Goal: Answer question/provide support: Share knowledge or assist other users

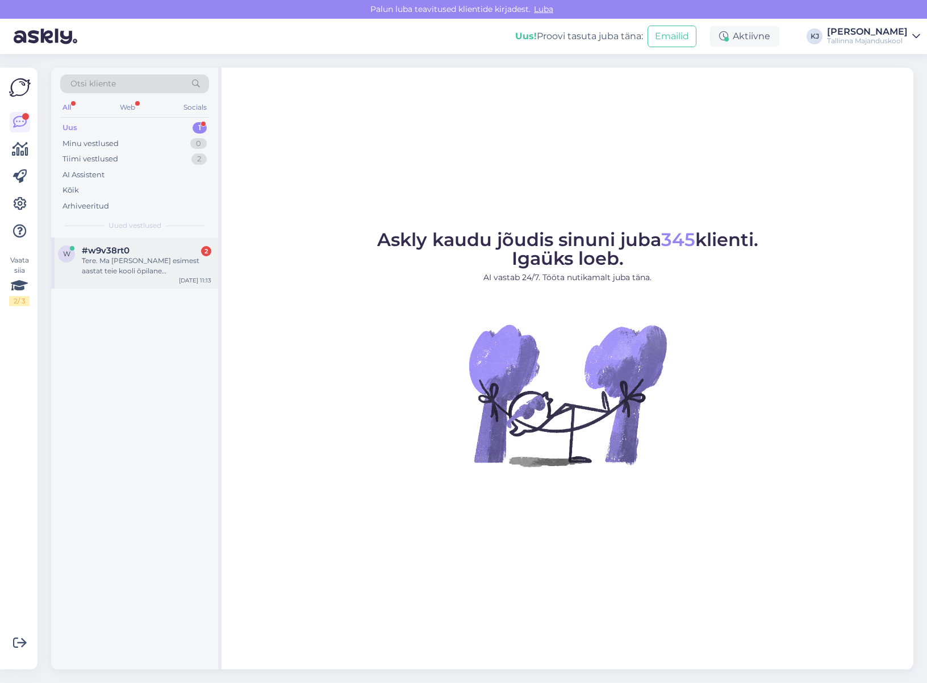
click at [118, 253] on span "#w9v38rt0" at bounding box center [106, 250] width 48 height 10
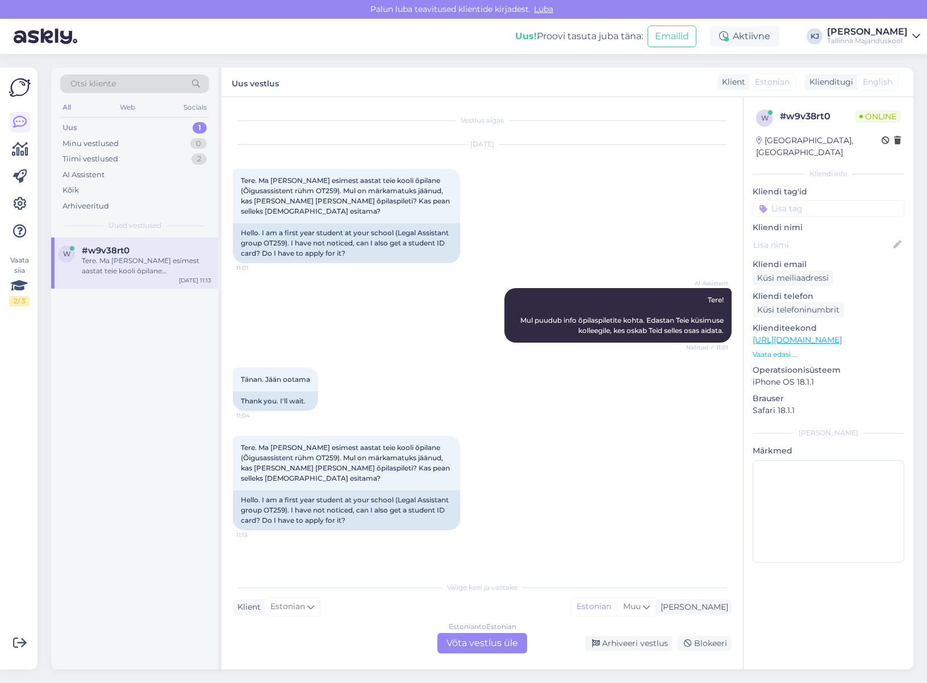
click at [467, 662] on div "Vestlus algas [DATE] Tere. Ma [PERSON_NAME] esimest aastat teie kooli õpilane (…" at bounding box center [481, 383] width 521 height 572
click at [463, 654] on div "Vestlus algas [DATE] Tere. Ma [PERSON_NAME] esimest aastat teie kooli õpilane (…" at bounding box center [481, 383] width 521 height 572
click at [465, 650] on div "Estonian to Estonian Võta vestlus üle" at bounding box center [482, 643] width 90 height 20
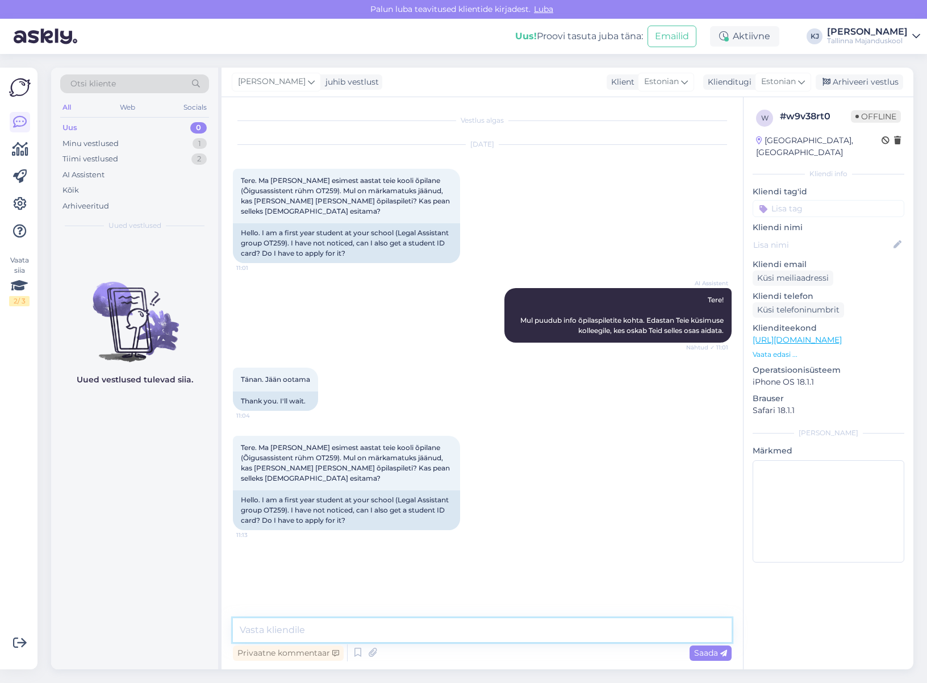
click at [466, 630] on textarea at bounding box center [482, 630] width 499 height 24
type textarea "Õpilaspileti tellimine [PERSON_NAME] [DOMAIN_NAME]"
click at [785, 202] on input at bounding box center [828, 208] width 152 height 17
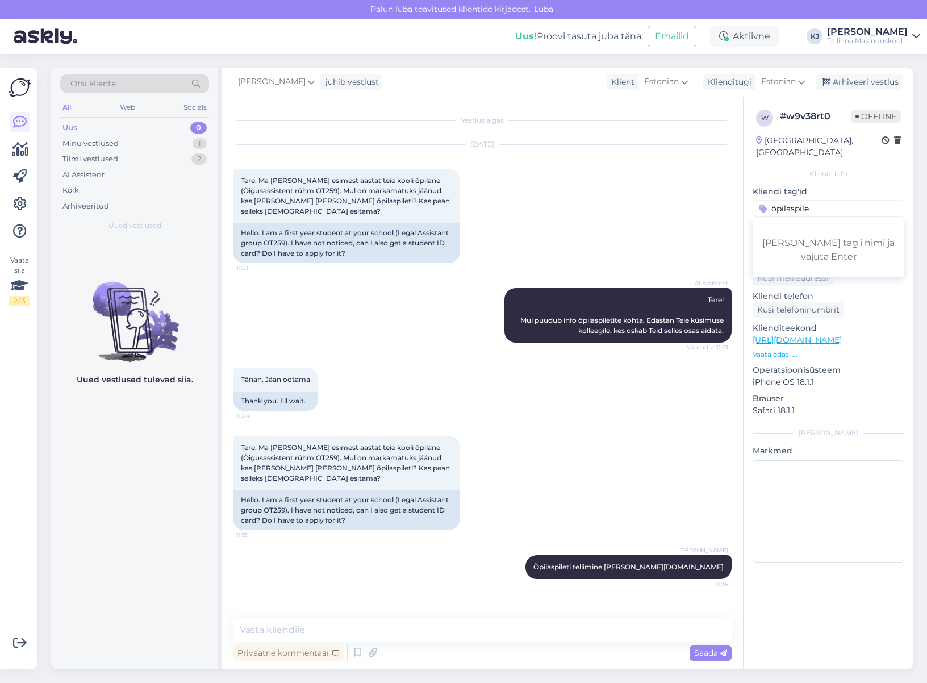
type input "õpilaspilet"
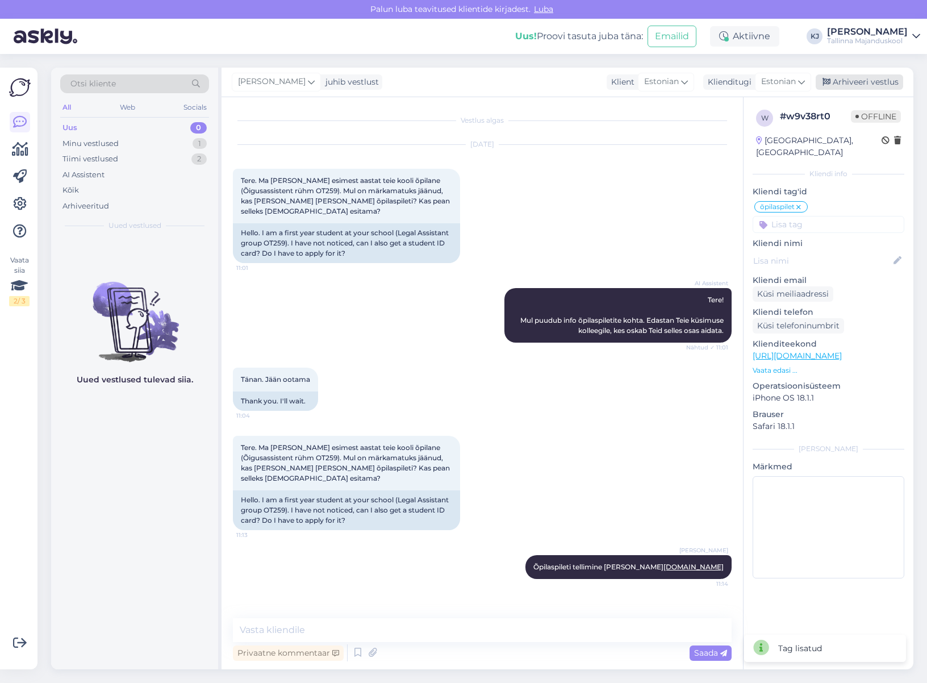
click at [866, 81] on div "Arhiveeri vestlus" at bounding box center [858, 81] width 87 height 15
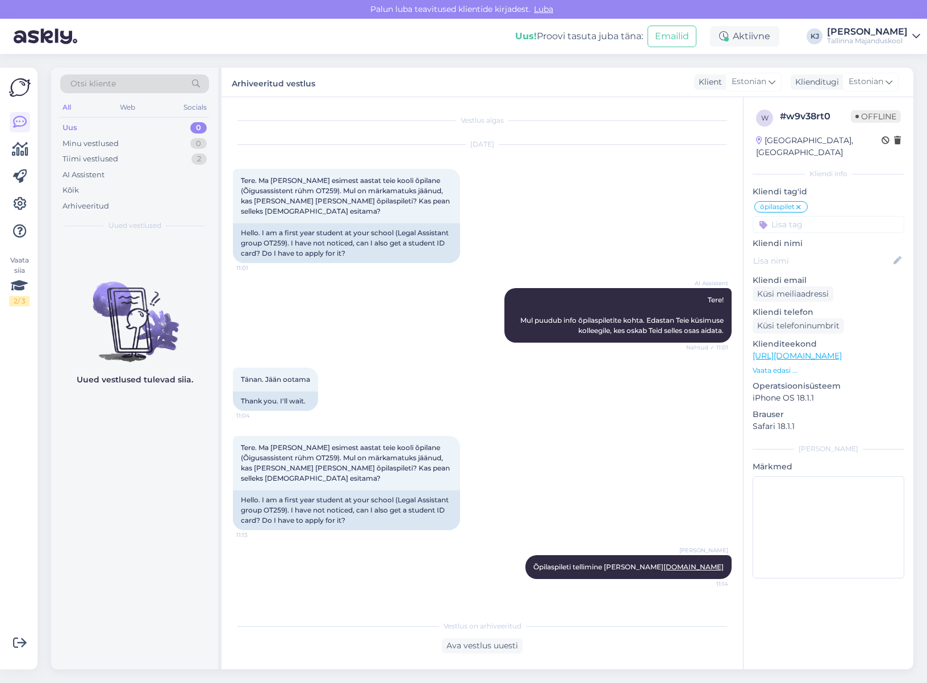
click at [575, 552] on div "[PERSON_NAME] Õpilaspileti tellimine [PERSON_NAME] [DOMAIN_NAME] 11:14" at bounding box center [482, 566] width 499 height 49
click at [139, 160] on div "Tiimi vestlused 2" at bounding box center [134, 159] width 149 height 16
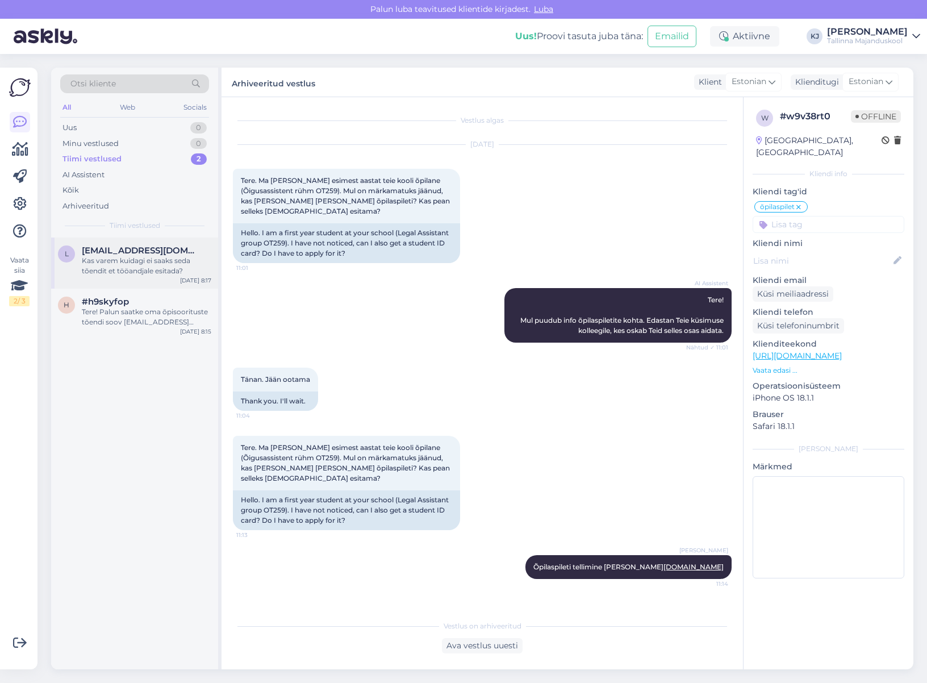
click at [116, 255] on span "[EMAIL_ADDRESS][DOMAIN_NAME]" at bounding box center [141, 250] width 118 height 10
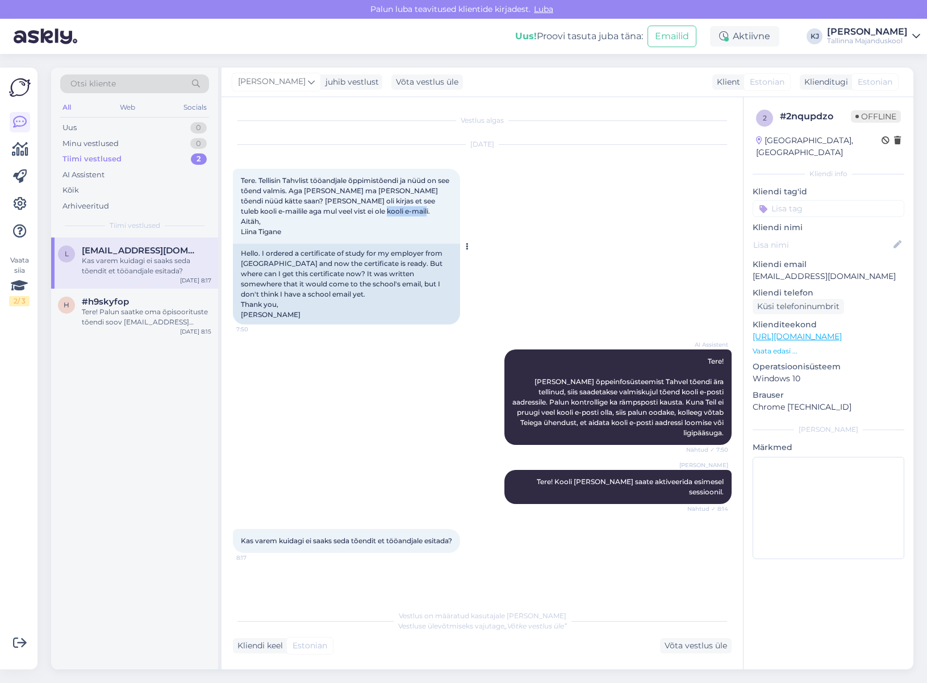
drag, startPoint x: 290, startPoint y: 231, endPoint x: 237, endPoint y: 233, distance: 52.9
click at [237, 233] on div "Tere. Tellisin Tahvlist tööandjale õppimistõendi ja nüüd on see tõend valmis. A…" at bounding box center [346, 206] width 227 height 75
copy span "[PERSON_NAME]"
click at [162, 309] on div "Tere! Palun saatke oma õpisoorituste tõendi soov [EMAIL_ADDRESS][DOMAIN_NAME]" at bounding box center [146, 317] width 129 height 20
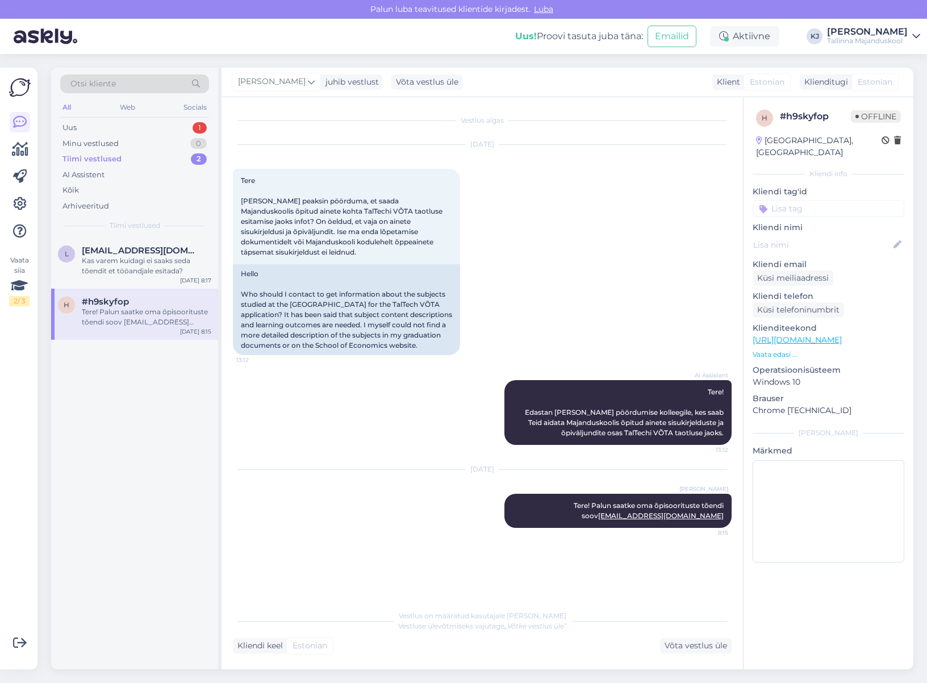
click at [164, 119] on div "Otsi kliente All Web Socials Uus 1 Minu vestlused 0 Tiimi vestlused 2 AI Assist…" at bounding box center [134, 153] width 167 height 170
click at [162, 119] on div "Otsi kliente All Web Socials Uus 1 Minu vestlused 0 Tiimi vestlused 2 AI Assist…" at bounding box center [134, 153] width 167 height 170
click at [162, 124] on div "Uus 1" at bounding box center [134, 128] width 149 height 16
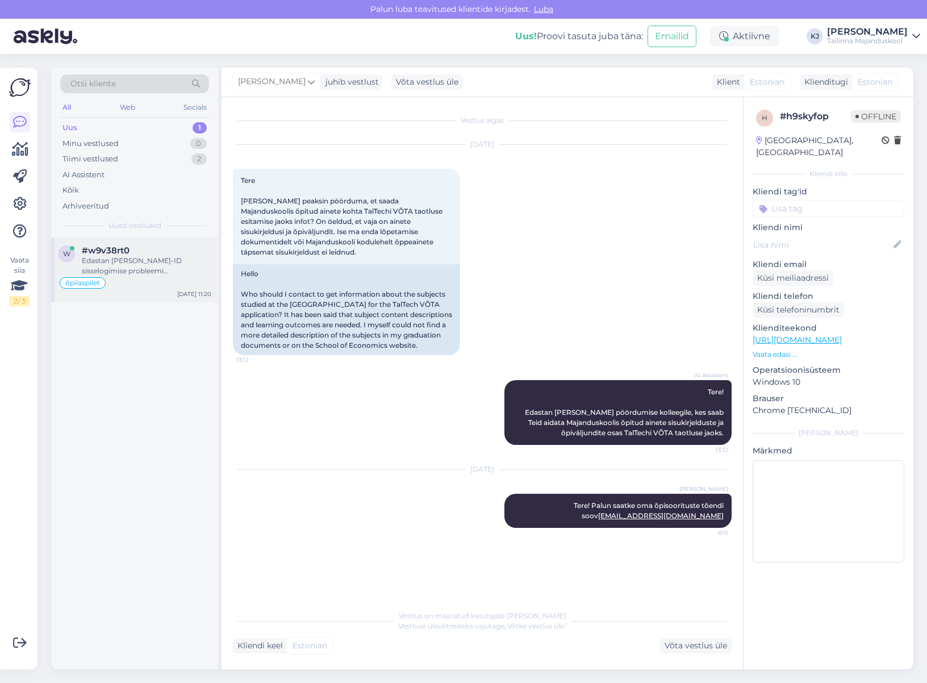
click at [131, 261] on div "Edastan [PERSON_NAME]-ID sisselogimise probleemi [DOMAIN_NAME] lehel kolleegile…" at bounding box center [146, 266] width 129 height 20
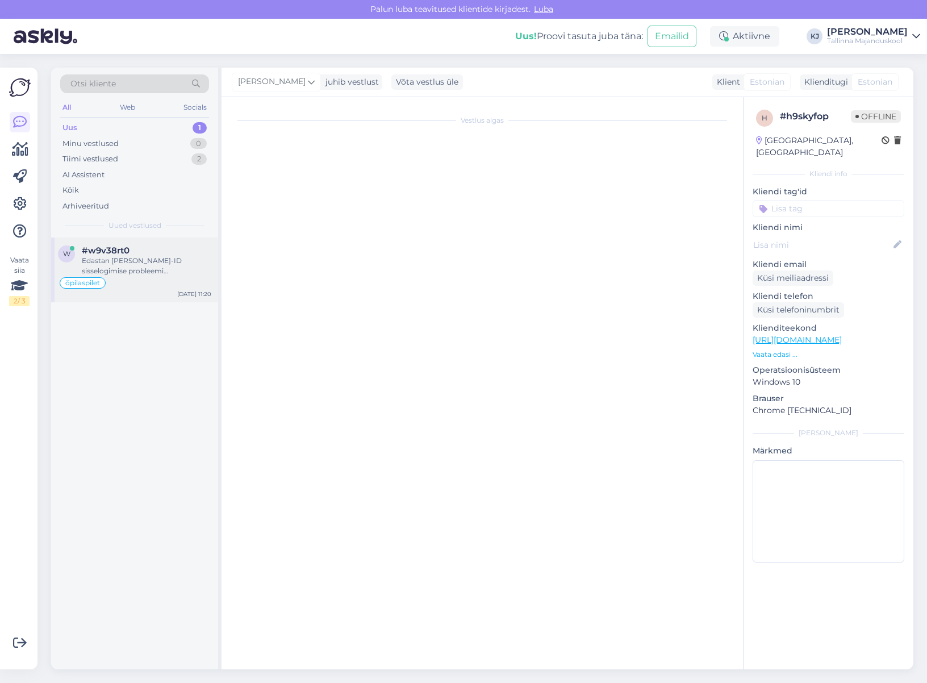
scroll to position [194, 0]
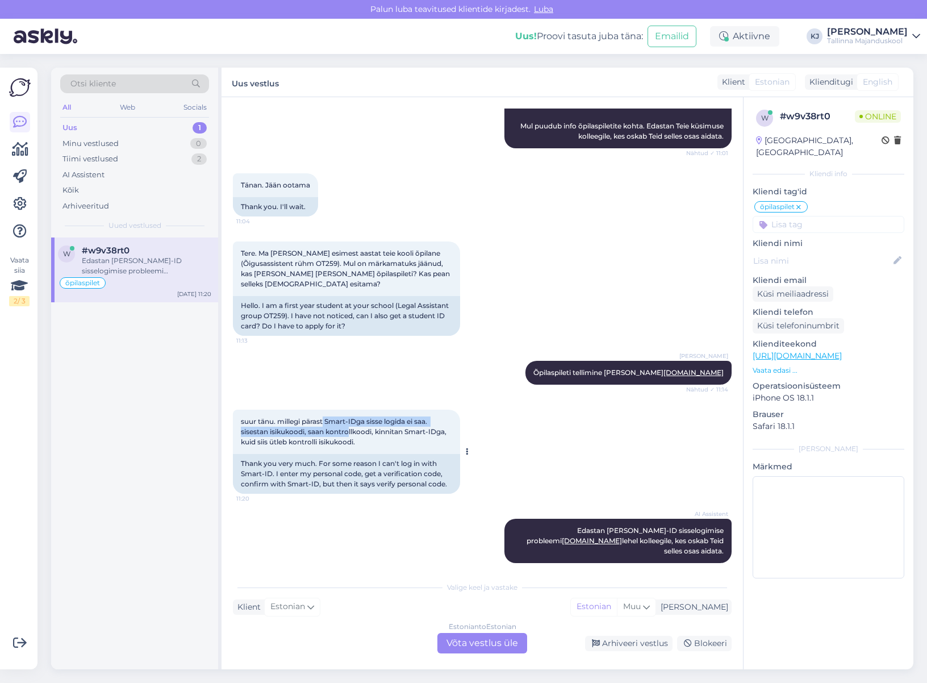
drag, startPoint x: 325, startPoint y: 423, endPoint x: 372, endPoint y: 432, distance: 48.5
click at [368, 430] on span "suur tänu. millegi pärast Smart-IDga sisse logida ei saa. sisestan isikukoodi, …" at bounding box center [344, 431] width 207 height 29
click at [372, 432] on span "suur tänu. millegi pärast Smart-IDga sisse logida ei saa. sisestan isikukoodi, …" at bounding box center [344, 431] width 207 height 29
drag, startPoint x: 342, startPoint y: 433, endPoint x: 285, endPoint y: 435, distance: 57.4
click at [290, 435] on span "suur tänu. millegi pärast Smart-IDga sisse logida ei saa. sisestan isikukoodi, …" at bounding box center [344, 431] width 207 height 29
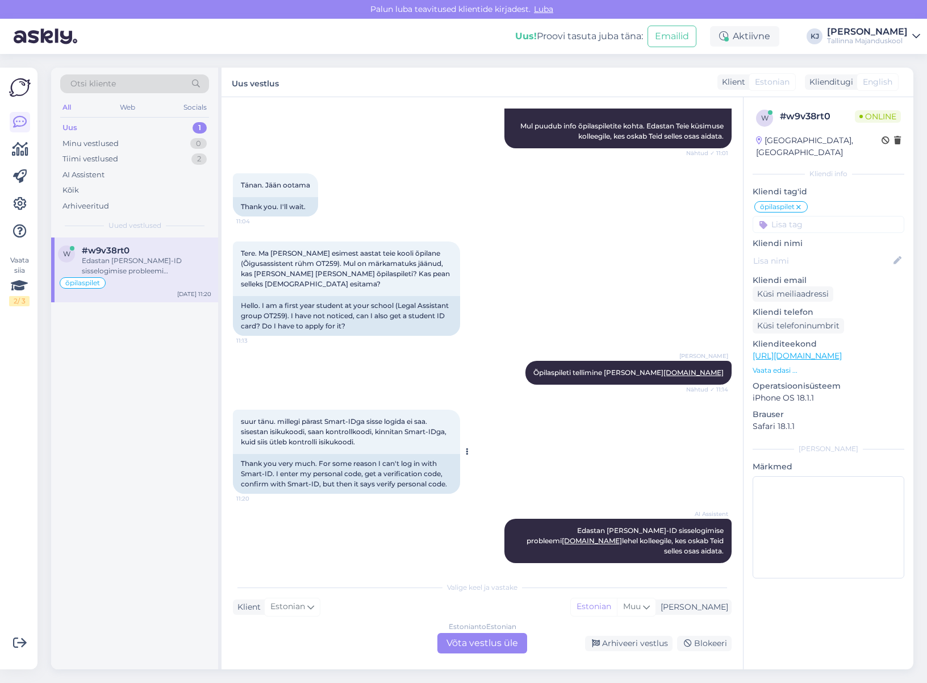
click at [257, 435] on span "suur tänu. millegi pärast Smart-IDga sisse logida ei saa. sisestan isikukoodi, …" at bounding box center [344, 431] width 207 height 29
drag, startPoint x: 307, startPoint y: 432, endPoint x: 363, endPoint y: 436, distance: 56.3
click at [351, 435] on span "suur tänu. millegi pärast Smart-IDga sisse logida ei saa. sisestan isikukoodi, …" at bounding box center [344, 431] width 207 height 29
click at [363, 436] on div "suur tänu. millegi pärast Smart-IDga sisse logida ei saa. sisestan isikukoodi, …" at bounding box center [346, 431] width 227 height 44
click at [315, 444] on div "suur tänu. millegi pärast Smart-IDga sisse logida ei saa. sisestan isikukoodi, …" at bounding box center [346, 431] width 227 height 44
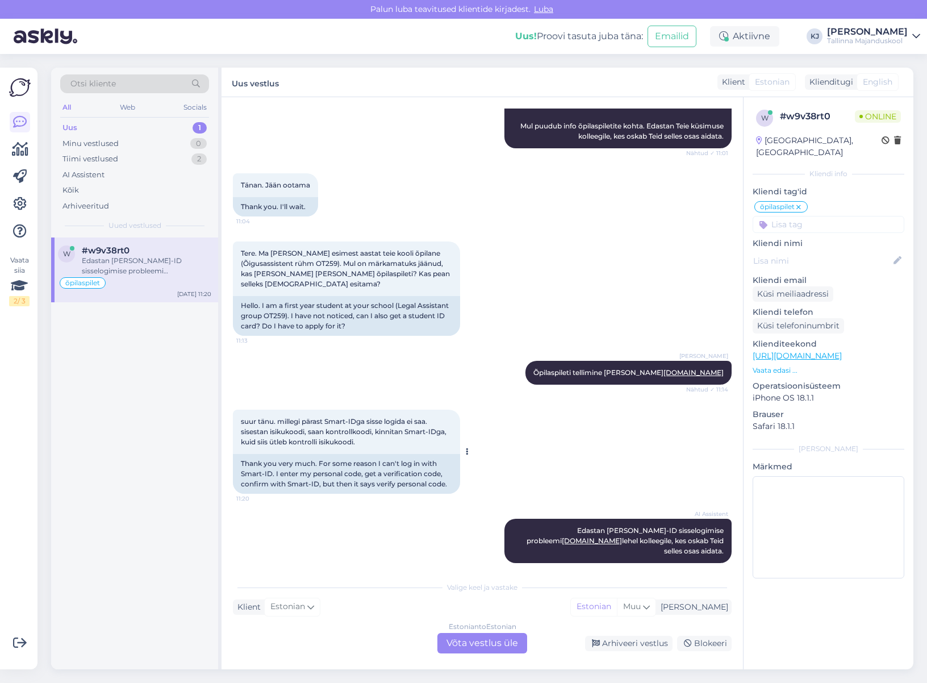
click at [312, 444] on span "suur tänu. millegi pärast Smart-IDga sisse logida ei saa. sisestan isikukoodi, …" at bounding box center [344, 431] width 207 height 29
drag, startPoint x: 277, startPoint y: 444, endPoint x: 333, endPoint y: 443, distance: 56.2
click at [322, 443] on span "suur tänu. millegi pärast Smart-IDga sisse logida ei saa. sisestan isikukoodi, …" at bounding box center [344, 431] width 207 height 29
click at [333, 443] on span "suur tänu. millegi pärast Smart-IDga sisse logida ei saa. sisestan isikukoodi, …" at bounding box center [344, 431] width 207 height 29
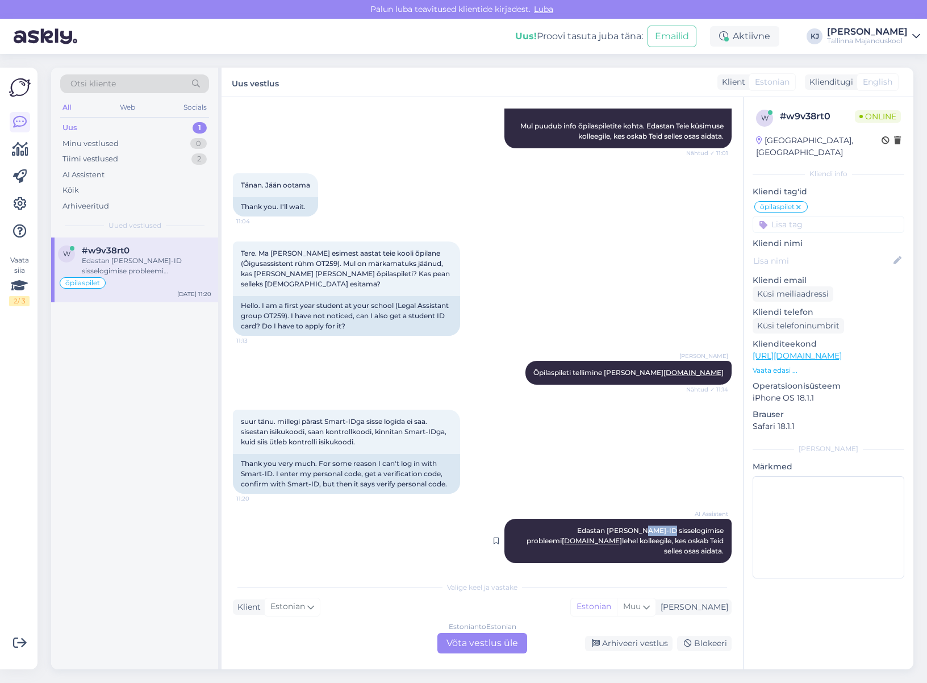
drag, startPoint x: 590, startPoint y: 526, endPoint x: 617, endPoint y: 528, distance: 27.3
click at [613, 528] on span "Edastan [PERSON_NAME]-ID sisselogimise probleemi [DOMAIN_NAME] lehel kolleegile…" at bounding box center [625, 540] width 199 height 29
click at [643, 529] on span "Edastan [PERSON_NAME]-ID sisselogimise probleemi [DOMAIN_NAME] lehel kolleegile…" at bounding box center [625, 540] width 199 height 29
click at [487, 602] on div "Klient Estonian Mina Estonian Muu" at bounding box center [482, 606] width 499 height 15
drag, startPoint x: 298, startPoint y: 300, endPoint x: 340, endPoint y: 370, distance: 81.5
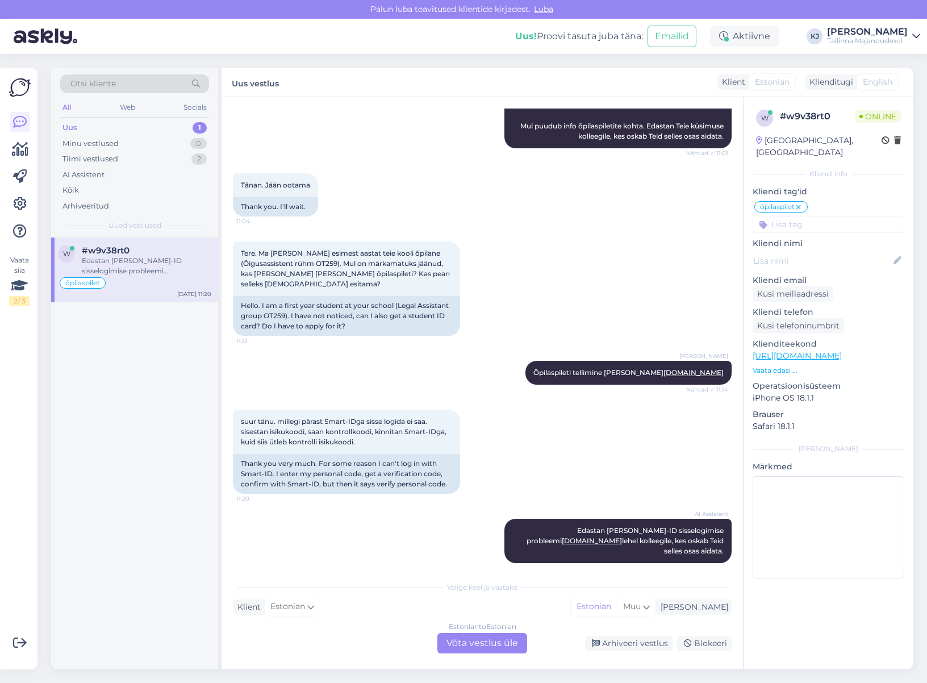
drag, startPoint x: 340, startPoint y: 370, endPoint x: 312, endPoint y: 532, distance: 164.9
click at [312, 532] on div "AI Assistent Edastan [PERSON_NAME]-ID sisselogimise probleemi [DOMAIN_NAME] leh…" at bounding box center [482, 540] width 499 height 69
click at [311, 533] on div "AI Assistent Edastan [PERSON_NAME]-ID sisselogimise probleemi [DOMAIN_NAME] leh…" at bounding box center [482, 540] width 499 height 69
click at [610, 224] on div "Tänan. Jään ootama 11:04 Thank you. I'll wait." at bounding box center [482, 195] width 499 height 68
click at [462, 641] on div "Estonian to Estonian Võta vestlus üle" at bounding box center [482, 643] width 90 height 20
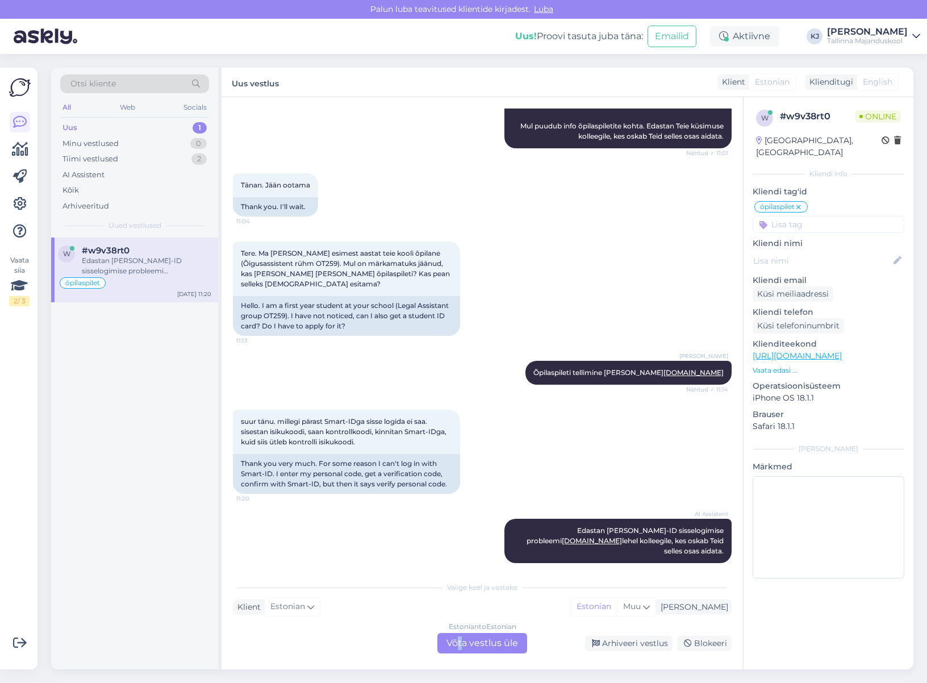
scroll to position [152, 0]
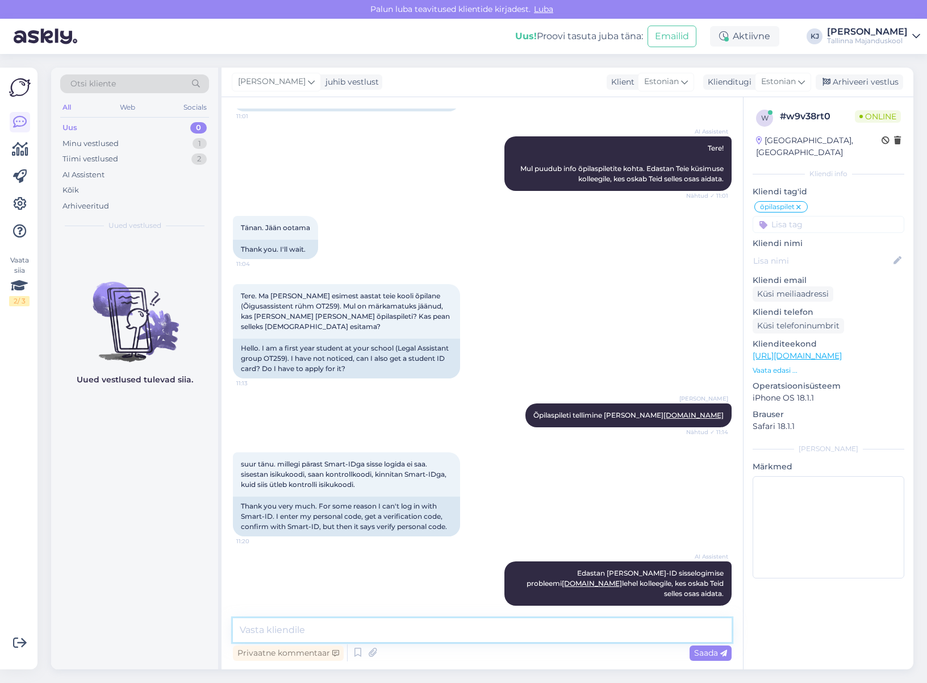
click at [460, 625] on textarea at bounding box center [482, 630] width 499 height 24
type textarea "Hetkel võib esineda tõrkeid [DOMAIN_NAME] töös, palun proovida uuesti selle näd…"
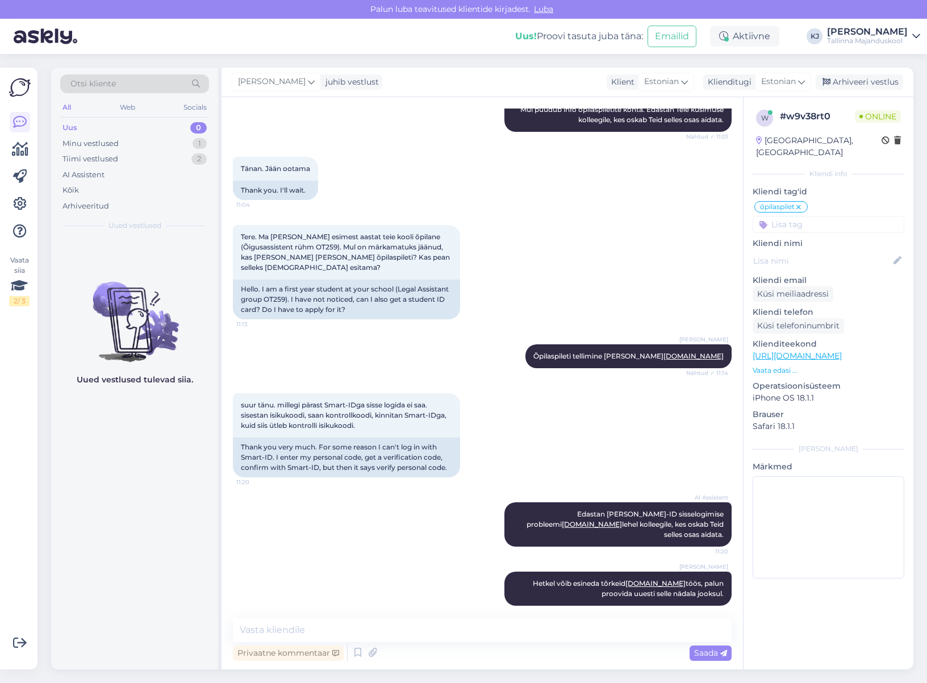
click at [880, 94] on div "[PERSON_NAME] juhib vestlust Klient [DEMOGRAPHIC_DATA] Klienditugi [DEMOGRAPHIC…" at bounding box center [567, 83] width 692 height 30
click at [880, 86] on div "Arhiveeri vestlus" at bounding box center [858, 81] width 87 height 15
